Goal: Task Accomplishment & Management: Complete application form

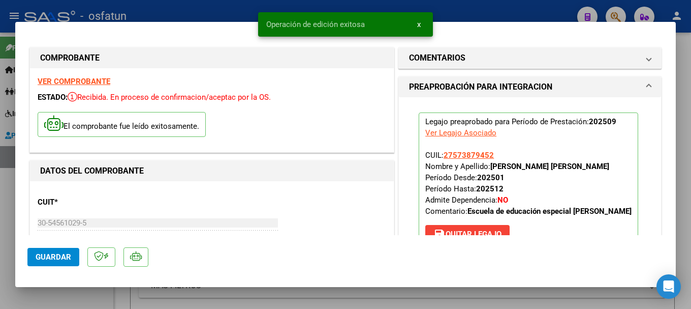
click at [473, 12] on div at bounding box center [345, 154] width 691 height 309
type input "$ 0,00"
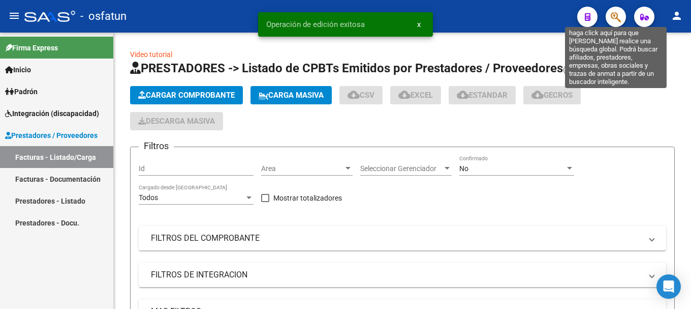
click at [613, 17] on icon "button" at bounding box center [616, 17] width 10 height 12
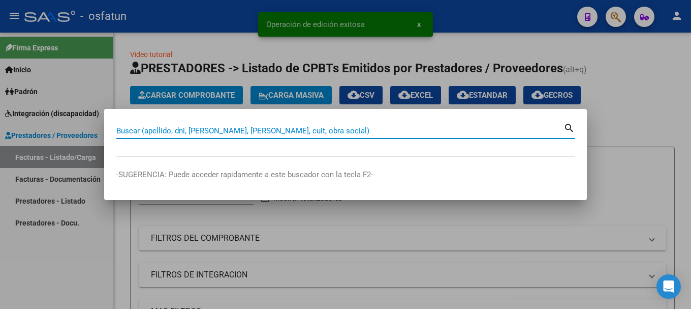
click at [193, 131] on input "Buscar (apellido, dni, [PERSON_NAME], [PERSON_NAME], cuit, obra social)" at bounding box center [339, 130] width 447 height 9
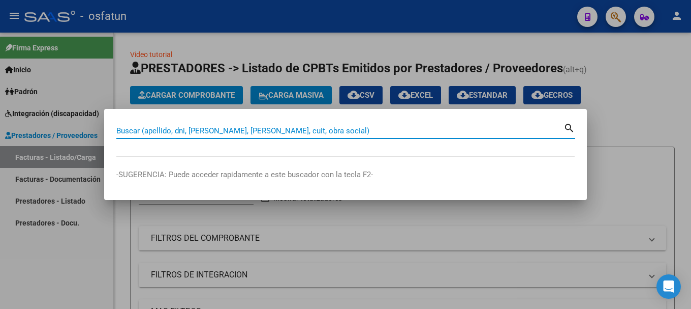
type input "2"
click at [250, 17] on div at bounding box center [345, 154] width 691 height 309
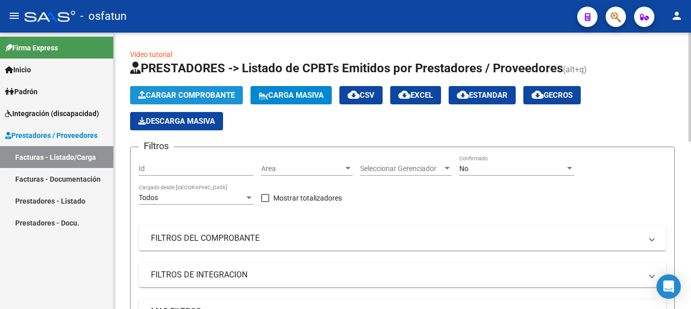
click at [215, 96] on span "Cargar Comprobante" at bounding box center [186, 94] width 97 height 9
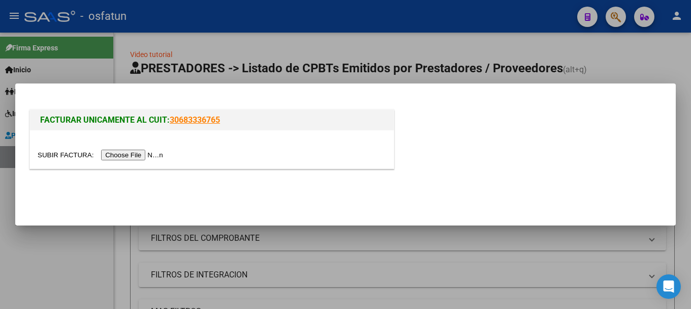
click at [155, 156] on input "file" at bounding box center [102, 154] width 129 height 11
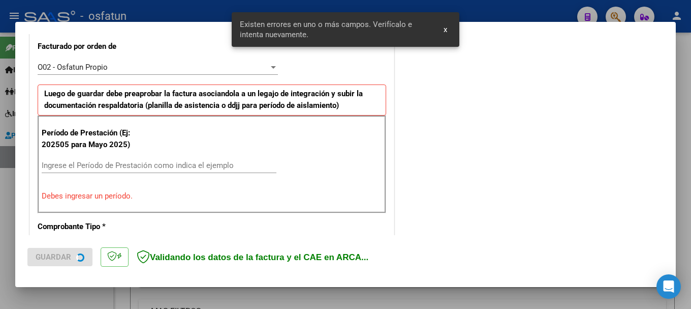
scroll to position [286, 0]
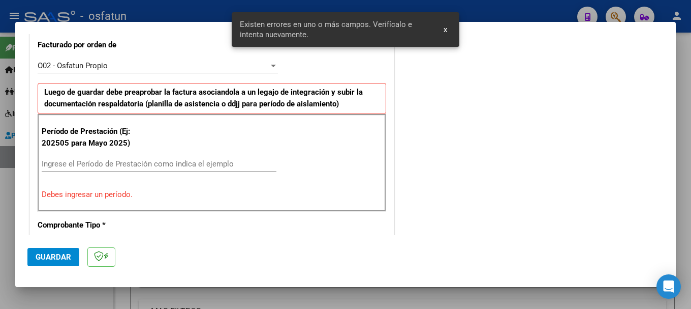
click at [122, 163] on input "Ingrese el Período de Prestación como indica el ejemplo" at bounding box center [159, 163] width 235 height 9
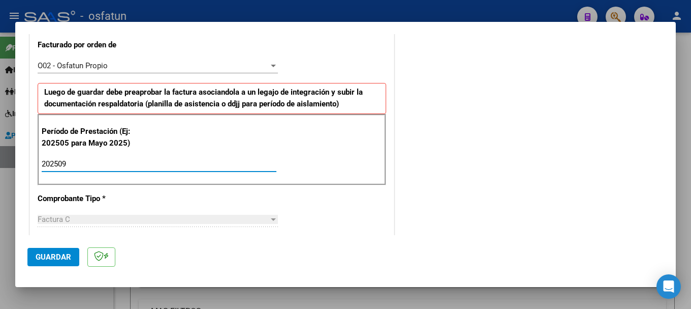
type input "202509"
click at [52, 251] on button "Guardar" at bounding box center [53, 257] width 52 height 18
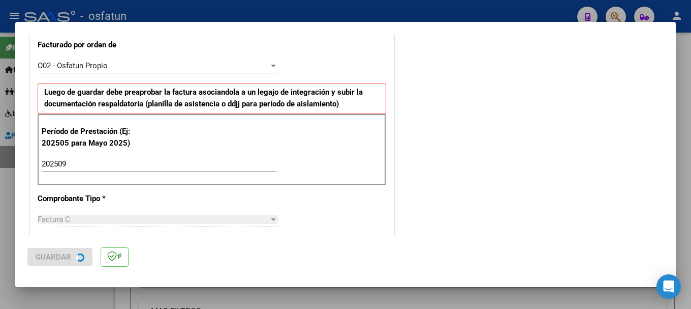
scroll to position [0, 0]
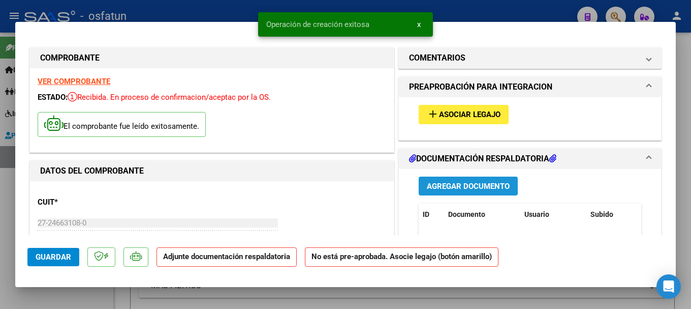
click at [456, 188] on span "Agregar Documento" at bounding box center [468, 185] width 83 height 9
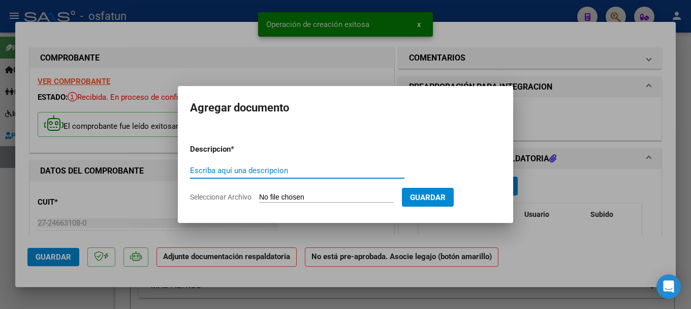
click at [248, 172] on input "Escriba aquí una descripcion" at bounding box center [297, 170] width 215 height 9
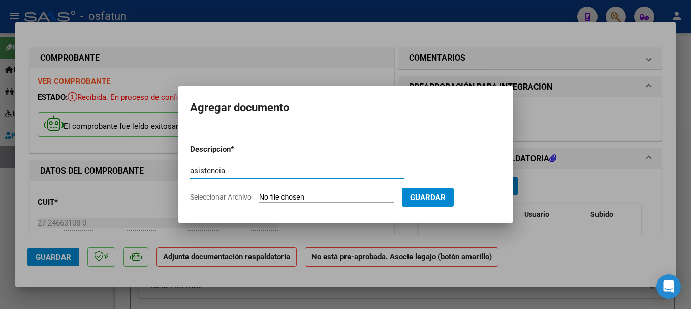
type input "asistencia"
click at [338, 198] on input "Seleccionar Archivo" at bounding box center [326, 198] width 135 height 10
type input "C:\fakepath\Asistencia [PERSON_NAME] [DATE].pdf"
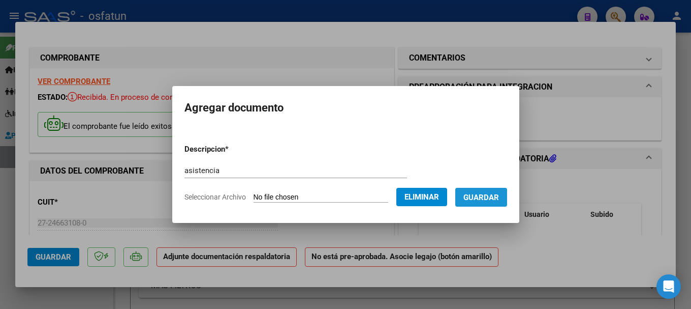
click at [499, 199] on span "Guardar" at bounding box center [482, 197] width 36 height 9
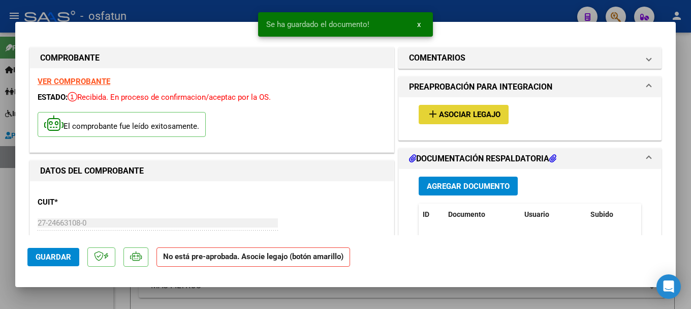
click at [449, 110] on span "Asociar Legajo" at bounding box center [470, 114] width 62 height 9
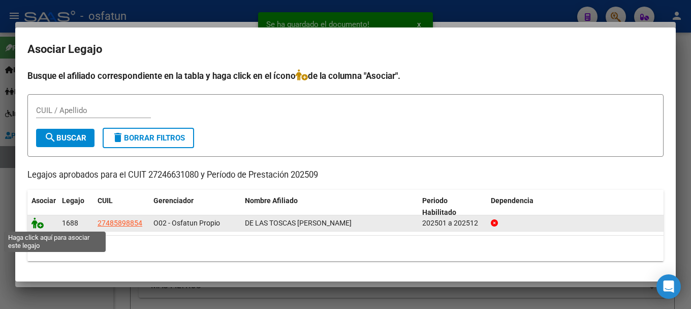
click at [42, 224] on icon at bounding box center [38, 222] width 12 height 11
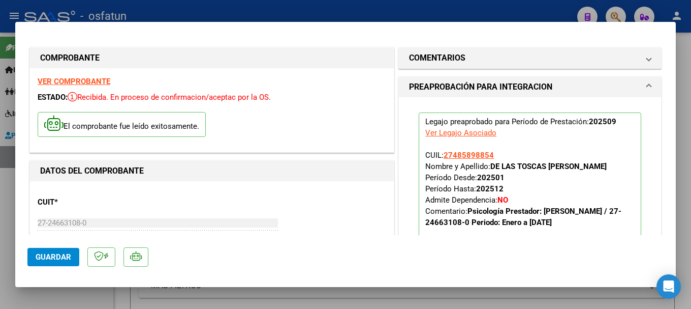
click at [52, 261] on span "Guardar" at bounding box center [54, 256] width 36 height 9
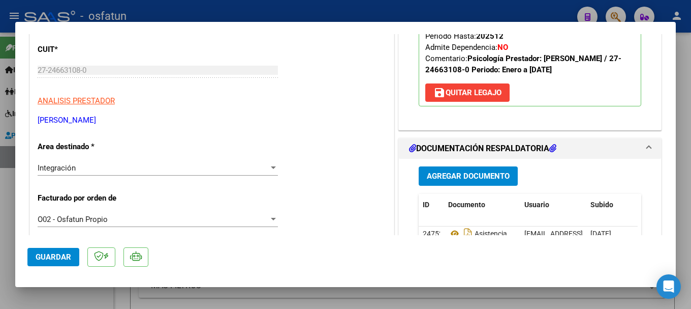
scroll to position [203, 0]
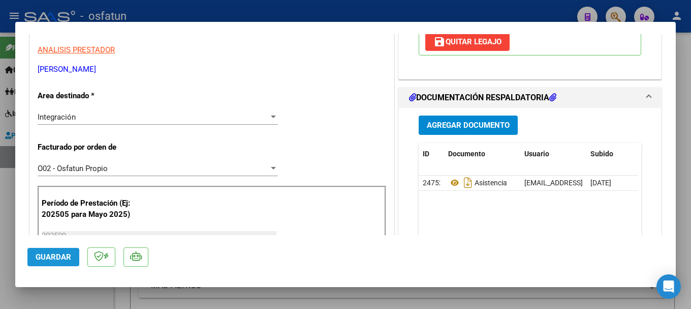
click at [51, 261] on button "Guardar" at bounding box center [53, 257] width 52 height 18
